Goal: Task Accomplishment & Management: Complete application form

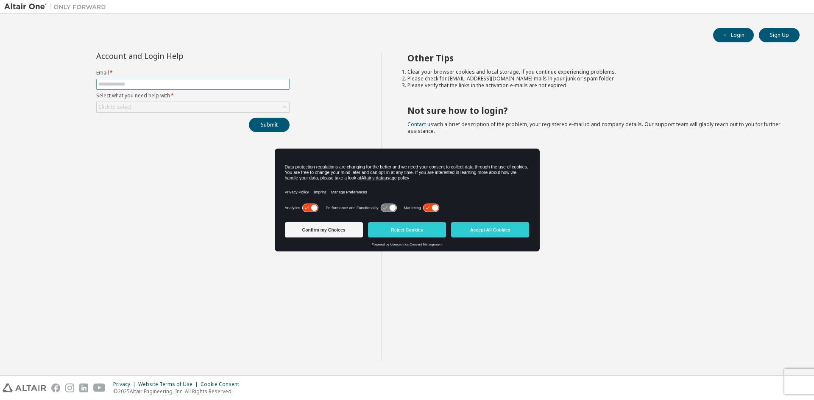
click at [196, 83] on input "text" at bounding box center [192, 84] width 189 height 7
type input "**********"
click at [194, 104] on div "Click to select" at bounding box center [193, 107] width 192 height 10
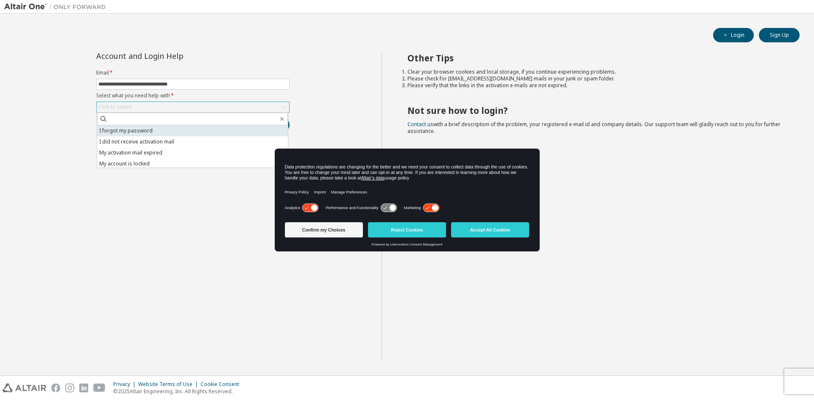
click at [187, 134] on li "I forgot my password" at bounding box center [192, 130] width 191 height 11
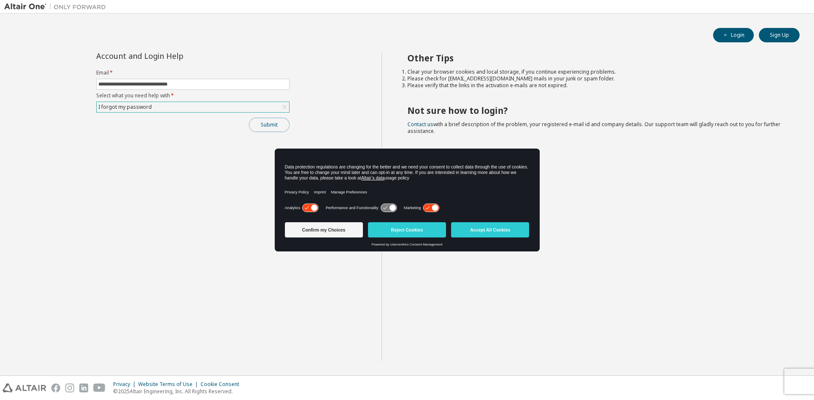
click at [268, 131] on button "Submit" at bounding box center [269, 125] width 41 height 14
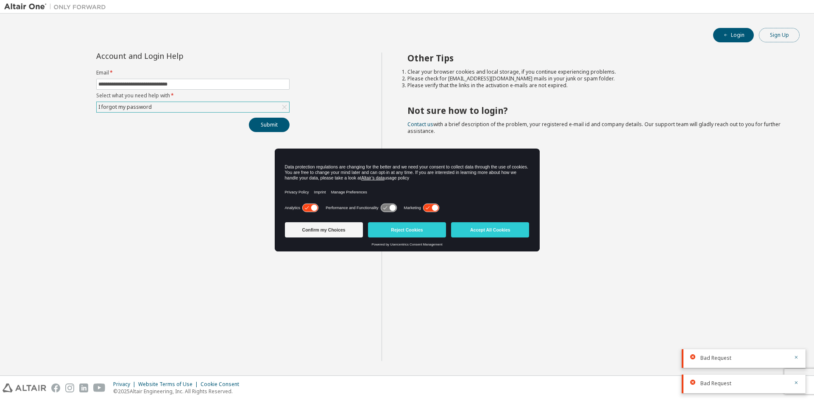
click at [782, 37] on button "Sign Up" at bounding box center [779, 35] width 41 height 14
click at [788, 33] on button "Sign Up" at bounding box center [779, 35] width 41 height 14
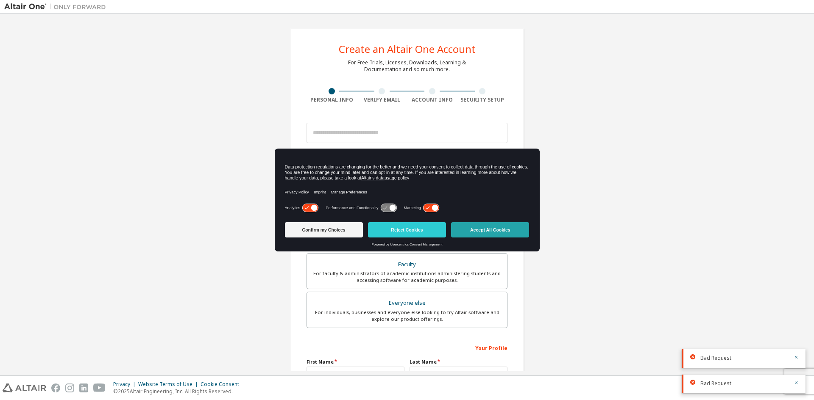
click at [508, 236] on button "Accept All Cookies" at bounding box center [490, 229] width 78 height 15
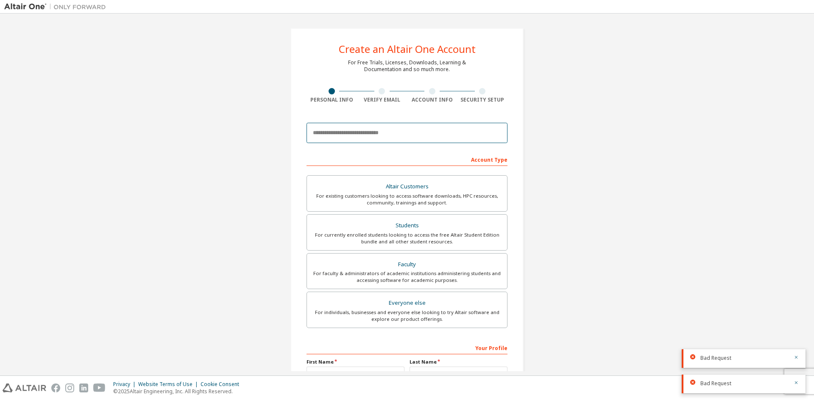
click at [420, 134] on input "email" at bounding box center [406, 133] width 201 height 20
type input "**********"
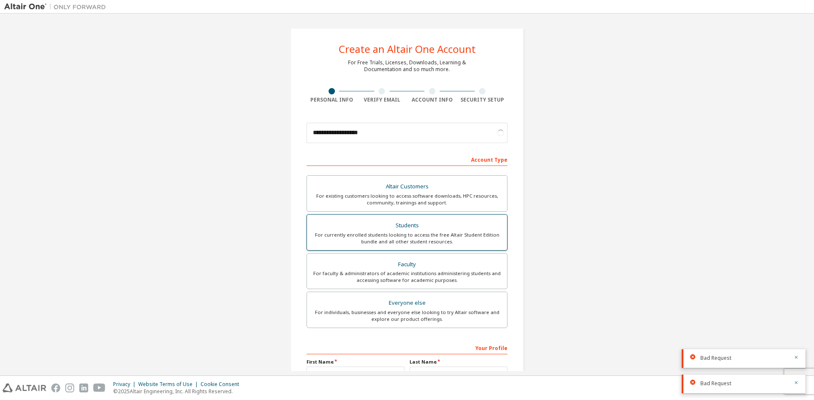
click at [459, 228] on div "Students" at bounding box center [407, 226] width 190 height 12
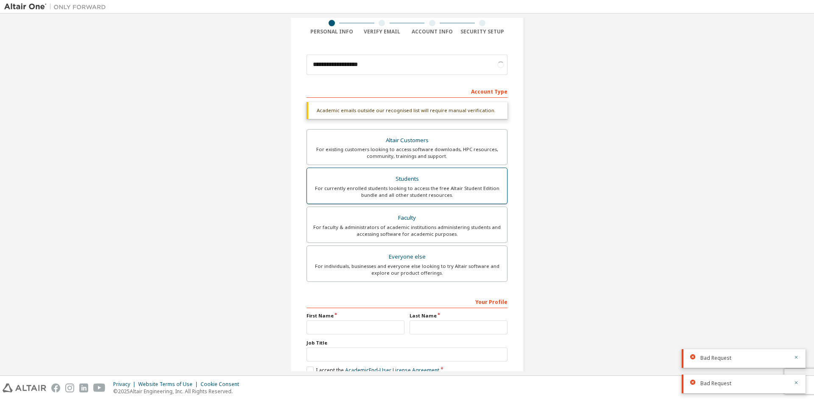
scroll to position [117, 0]
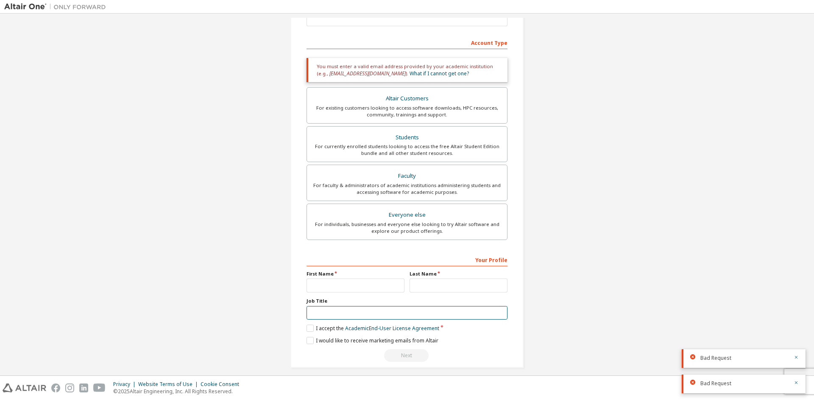
click at [349, 316] on input "text" at bounding box center [406, 313] width 201 height 14
click at [335, 288] on input "text" at bounding box center [355, 286] width 98 height 14
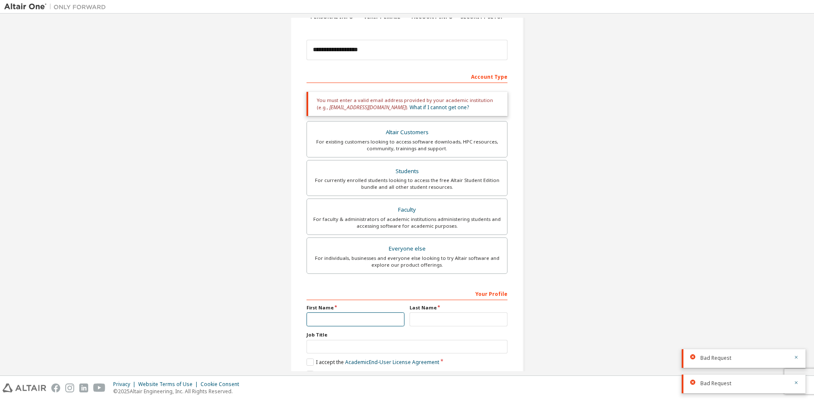
scroll to position [81, 0]
type input "*****"
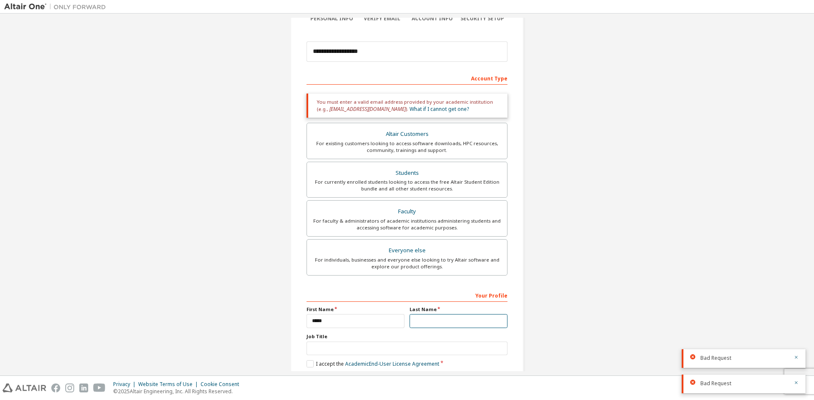
click at [490, 321] on input "text" at bounding box center [458, 321] width 98 height 14
type input "******"
click at [430, 350] on input "text" at bounding box center [406, 349] width 201 height 14
type input "******"
click at [311, 362] on label "I accept the Academic End-User License Agreement" at bounding box center [372, 364] width 133 height 7
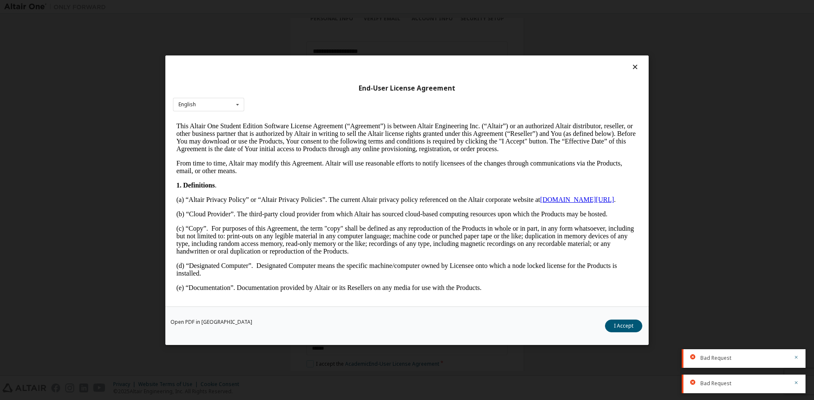
scroll to position [170, 0]
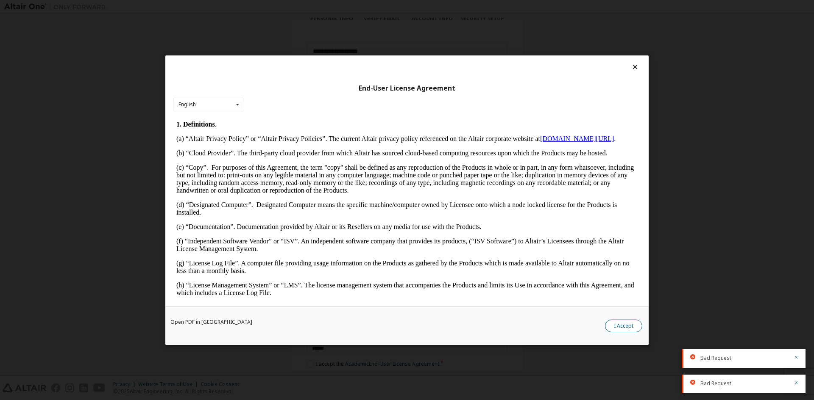
click at [613, 328] on button "I Accept" at bounding box center [623, 326] width 37 height 13
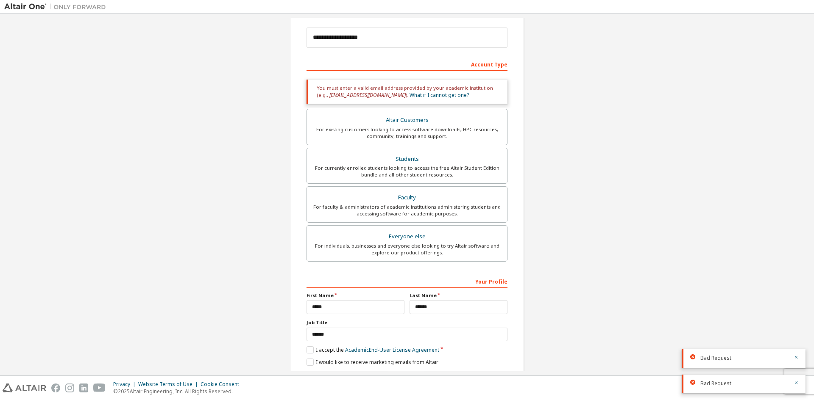
scroll to position [124, 0]
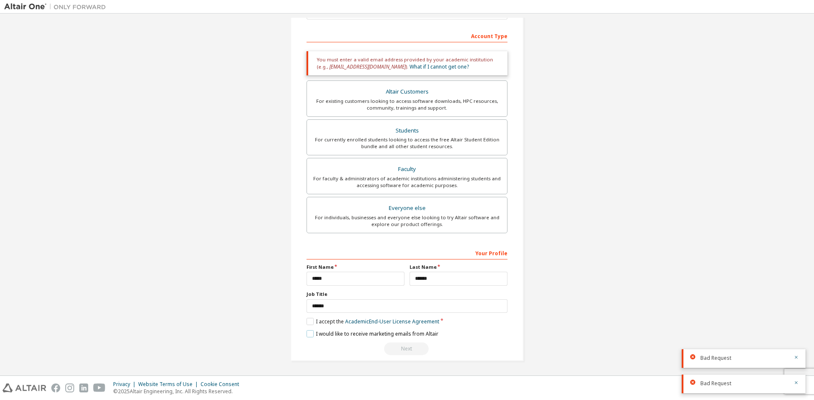
click at [316, 333] on label "I would like to receive marketing emails from Altair" at bounding box center [372, 334] width 132 height 7
click at [400, 347] on div "Next" at bounding box center [406, 349] width 201 height 13
click at [496, 258] on div "Your Profile" at bounding box center [406, 253] width 201 height 14
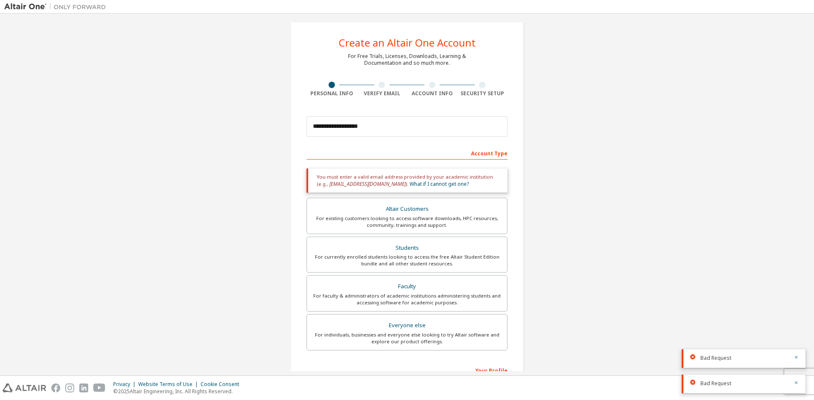
scroll to position [0, 0]
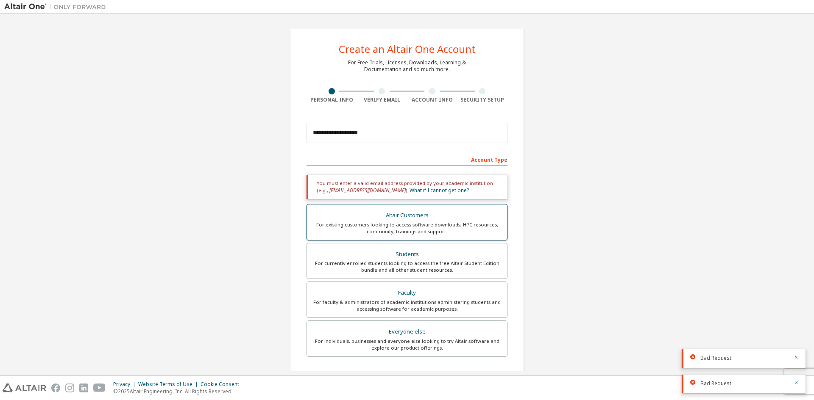
click at [451, 215] on div "Altair Customers" at bounding box center [407, 216] width 190 height 12
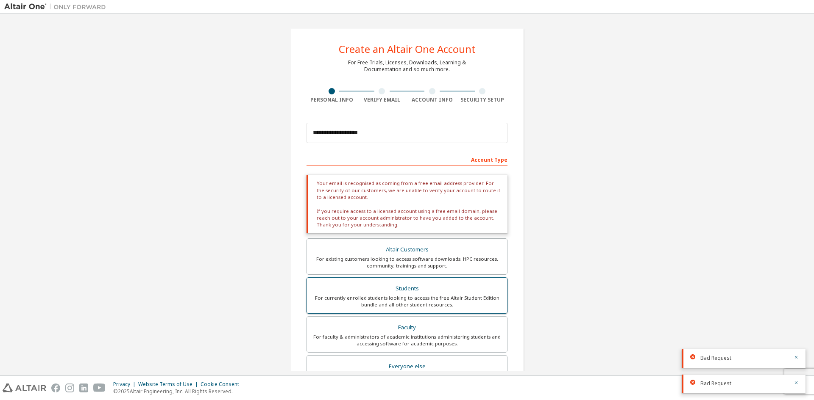
click at [437, 286] on div "Students" at bounding box center [407, 289] width 190 height 12
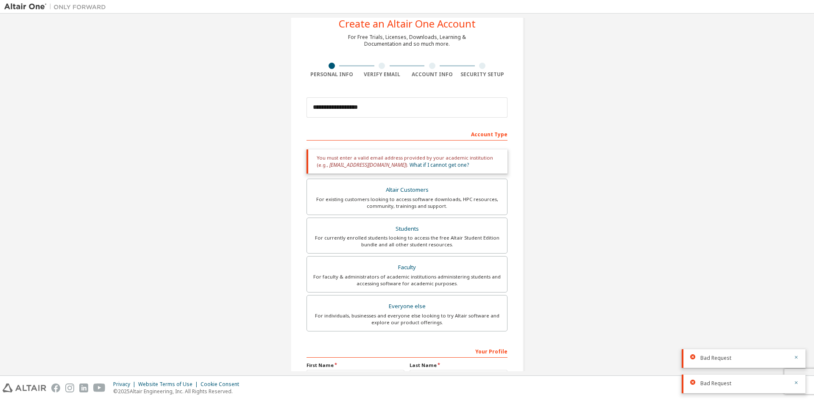
scroll to position [124, 0]
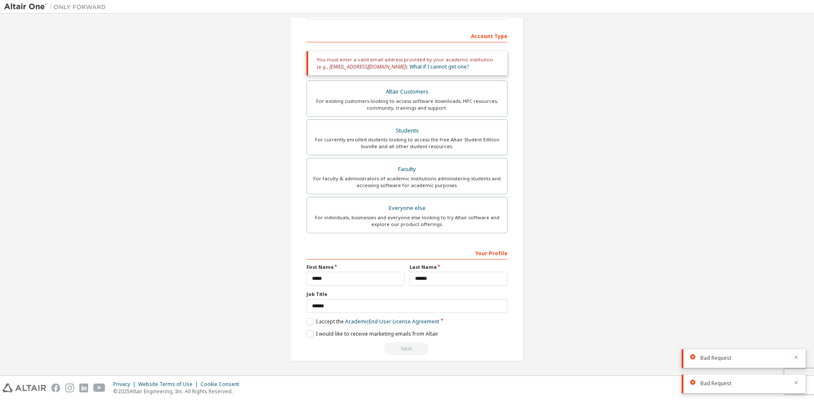
click at [499, 251] on div "Your Profile" at bounding box center [406, 253] width 201 height 14
click at [306, 320] on label "I accept the Academic End-User License Agreement" at bounding box center [372, 321] width 133 height 7
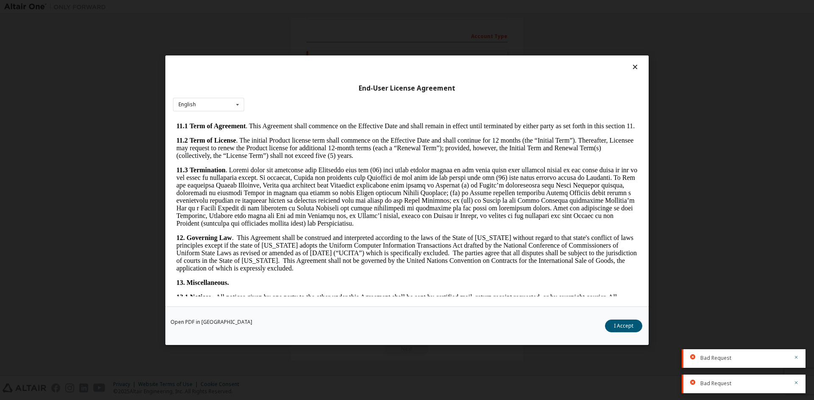
scroll to position [1272, 0]
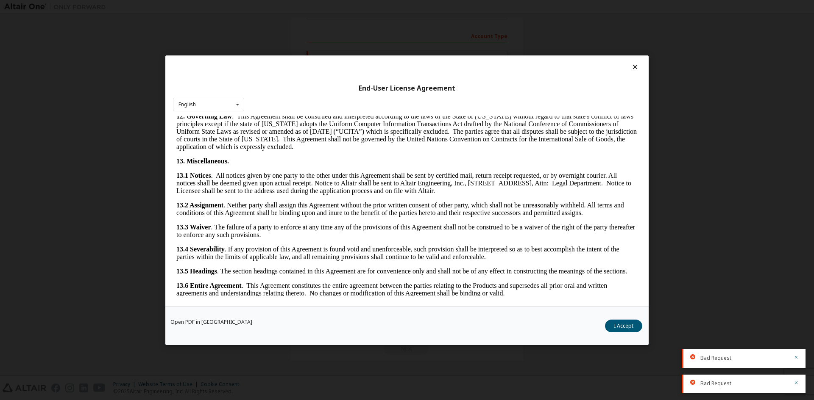
click at [619, 333] on div "Open PDF in New Tab I Accept" at bounding box center [406, 325] width 483 height 39
click at [620, 327] on button "I Accept" at bounding box center [623, 326] width 37 height 13
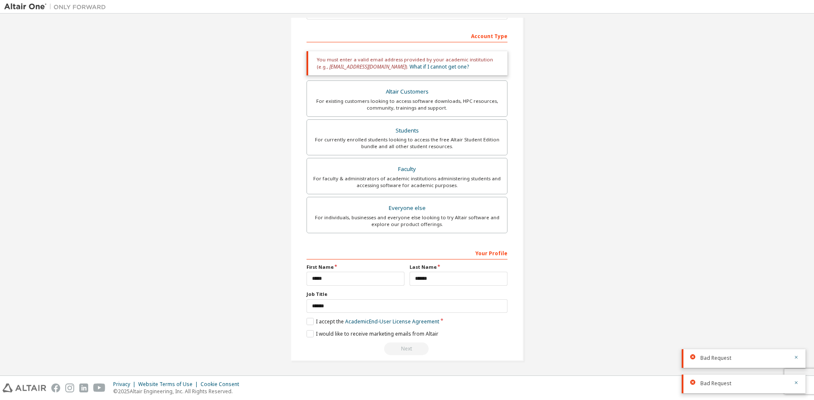
click at [404, 349] on div "Next" at bounding box center [406, 349] width 201 height 13
click at [796, 356] on icon "button" at bounding box center [795, 357] width 5 height 5
click at [798, 381] on icon "button" at bounding box center [795, 383] width 5 height 5
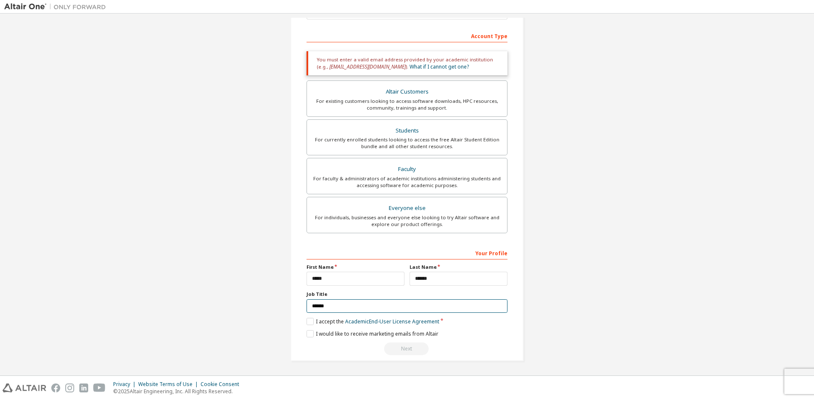
click at [383, 305] on input "******" at bounding box center [406, 307] width 201 height 14
click at [363, 279] on input "*****" at bounding box center [355, 279] width 98 height 14
type input "********"
click at [456, 279] on input "******" at bounding box center [458, 279] width 98 height 14
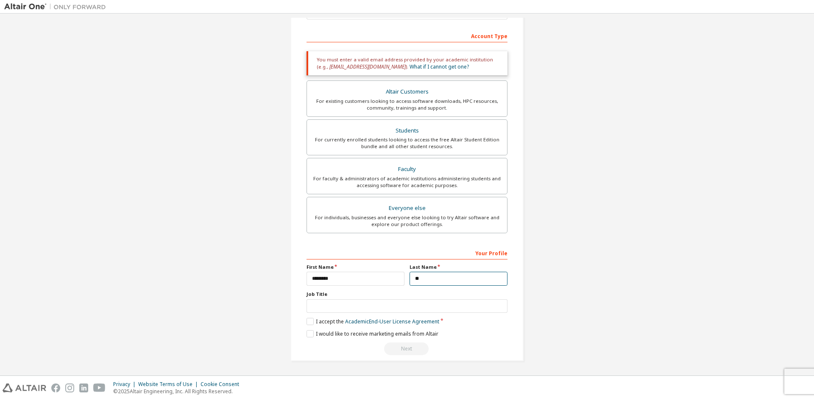
type input "*"
type input "*********"
click at [394, 312] on input "text" at bounding box center [406, 307] width 201 height 14
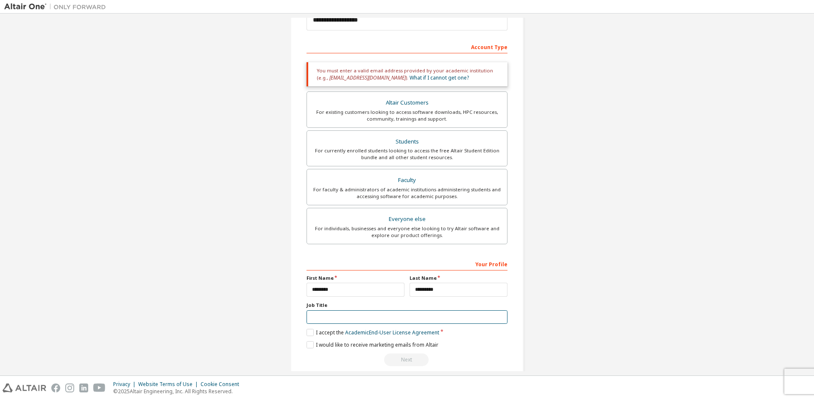
scroll to position [124, 0]
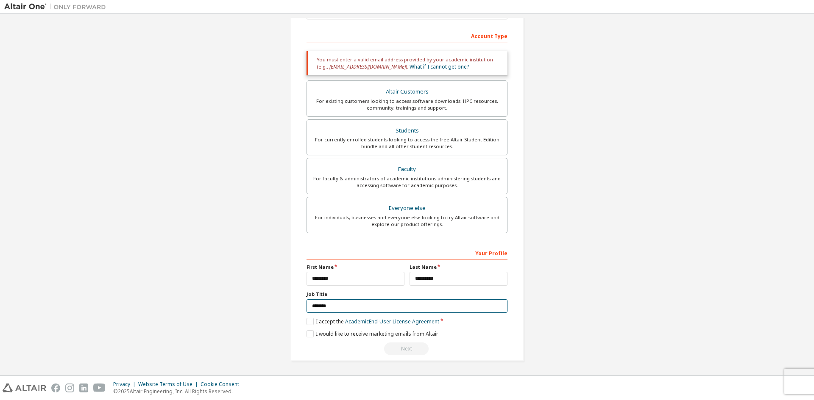
type input "*******"
click at [414, 349] on div "Next" at bounding box center [406, 349] width 201 height 13
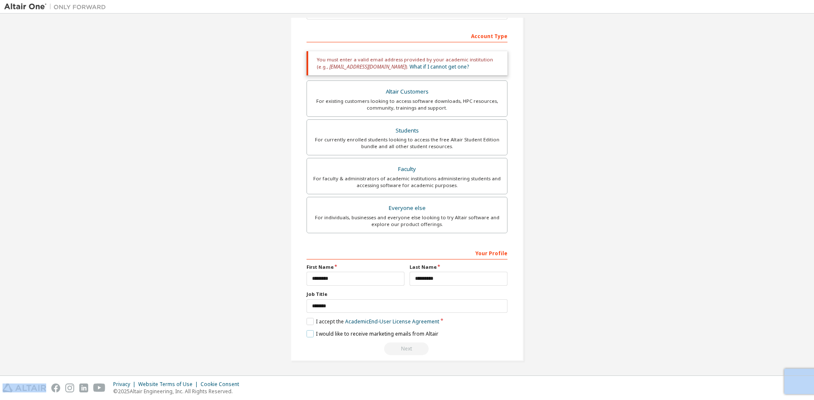
click at [309, 336] on label "I would like to receive marketing emails from Altair" at bounding box center [372, 334] width 132 height 7
click at [310, 321] on label "I accept the Academic End-User License Agreement" at bounding box center [372, 321] width 133 height 7
click at [307, 333] on label "I would like to receive marketing emails from Altair" at bounding box center [372, 334] width 132 height 7
click at [311, 318] on div "**********" at bounding box center [406, 301] width 201 height 110
click at [308, 320] on label "I accept the Academic End-User License Agreement" at bounding box center [372, 321] width 133 height 7
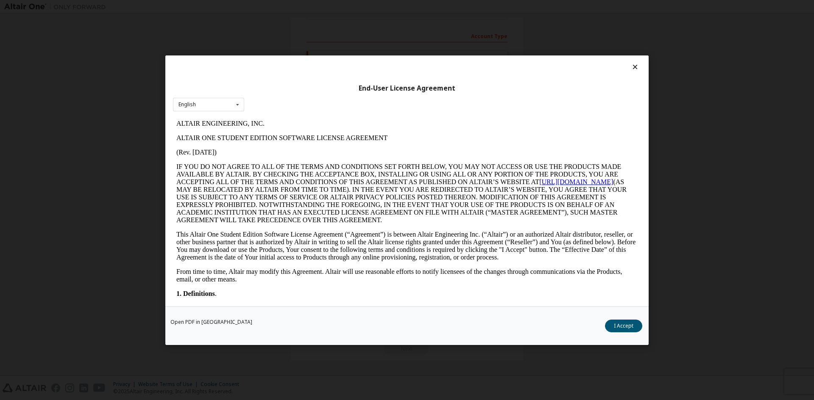
scroll to position [0, 0]
click at [209, 110] on div "English English" at bounding box center [208, 104] width 71 height 14
click at [228, 102] on div "English English" at bounding box center [208, 104] width 71 height 14
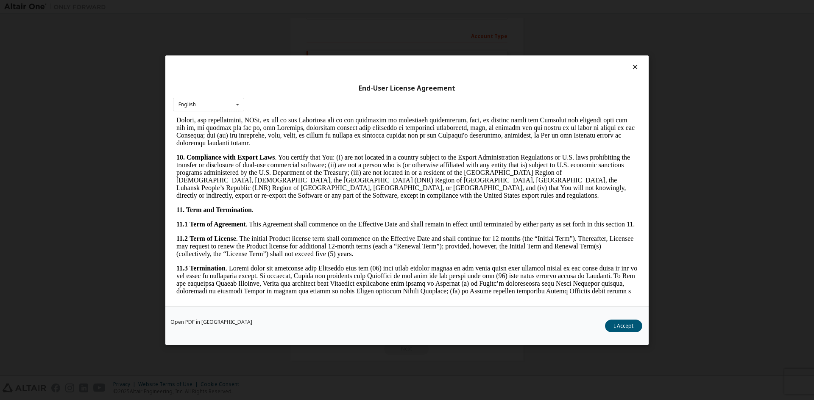
scroll to position [1272, 0]
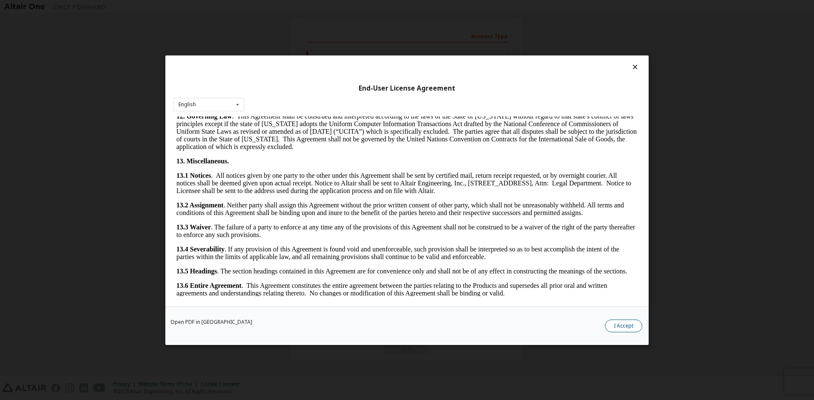
click at [635, 329] on button "I Accept" at bounding box center [623, 326] width 37 height 13
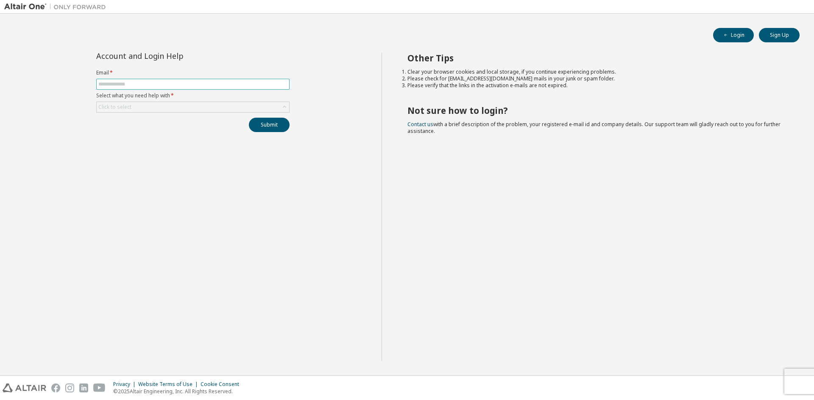
click at [147, 84] on input "text" at bounding box center [192, 84] width 189 height 7
type input "**********"
click at [184, 106] on div "Click to select" at bounding box center [193, 107] width 192 height 10
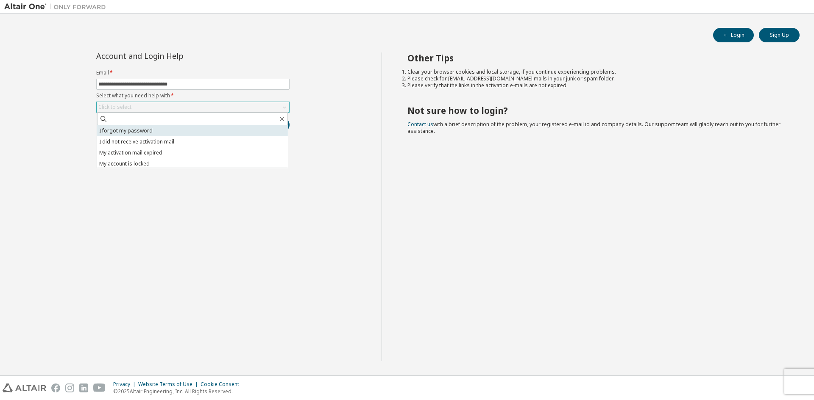
click at [174, 126] on li "I forgot my password" at bounding box center [192, 130] width 191 height 11
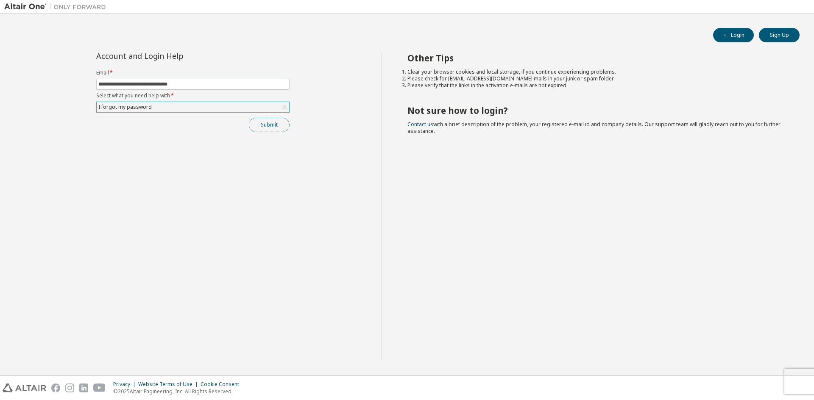
click at [270, 126] on button "Submit" at bounding box center [269, 125] width 41 height 14
click at [693, 385] on icon at bounding box center [692, 382] width 5 height 5
drag, startPoint x: 737, startPoint y: 391, endPoint x: 688, endPoint y: 388, distance: 48.8
click at [688, 388] on div "Bad Request" at bounding box center [743, 384] width 124 height 19
click at [730, 386] on span "Bad Request" at bounding box center [715, 384] width 31 height 7
